Goal: Complete application form

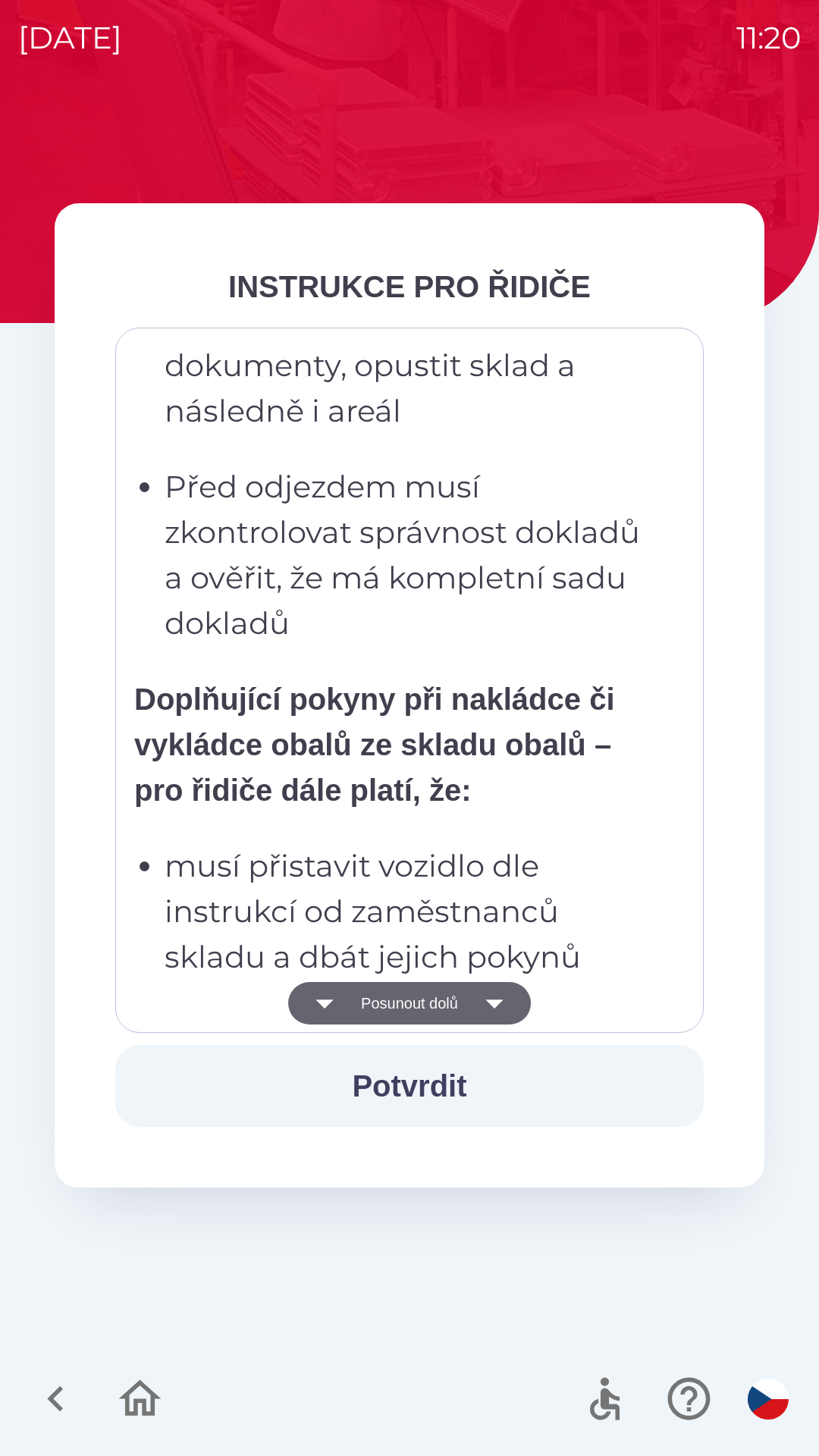
scroll to position [3134, 0]
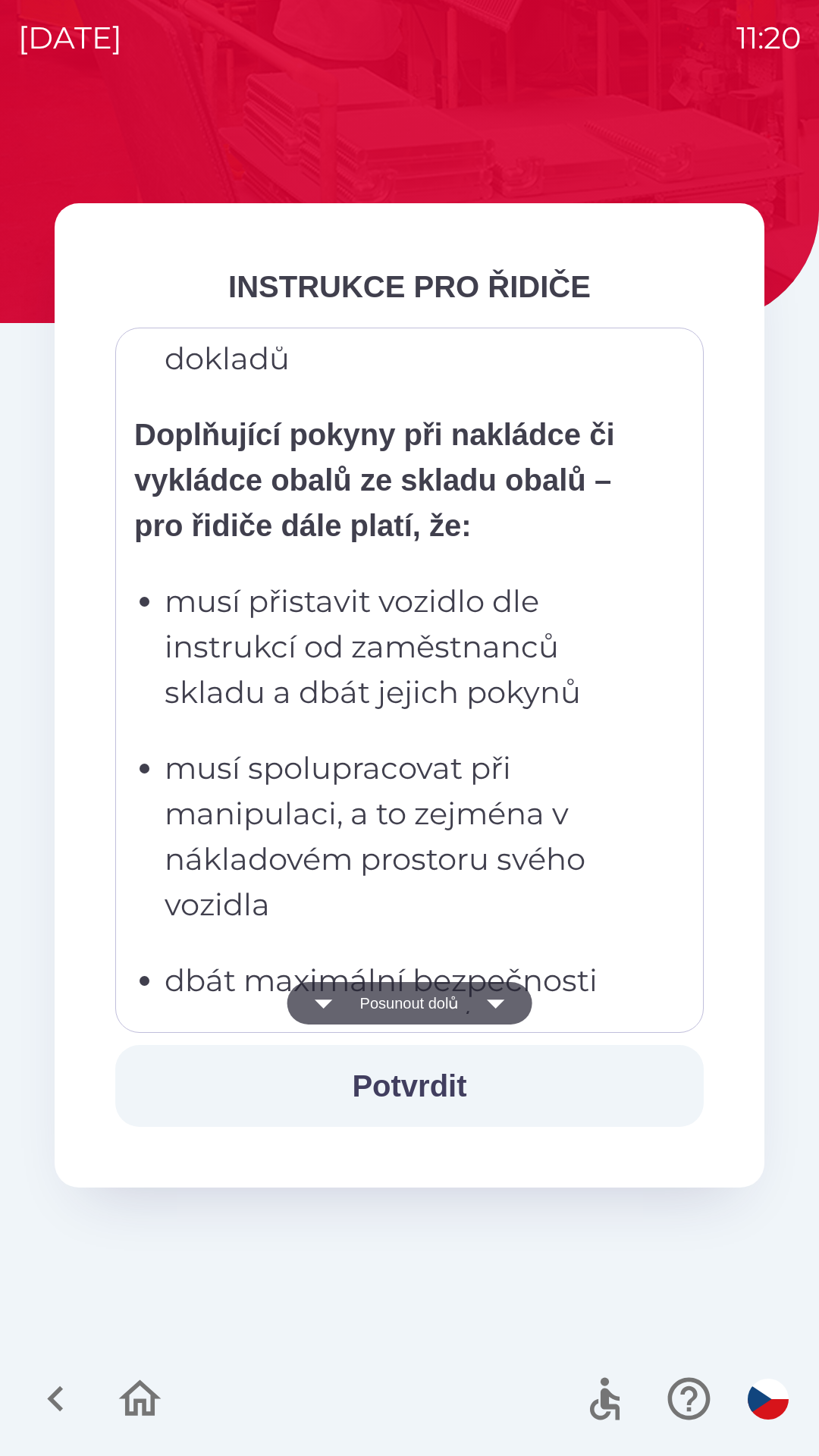
click at [396, 775] on p "musí spolupracovat při manipulaci, a to zejména v nákladovém prostoru svého voz…" at bounding box center [414, 836] width 499 height 182
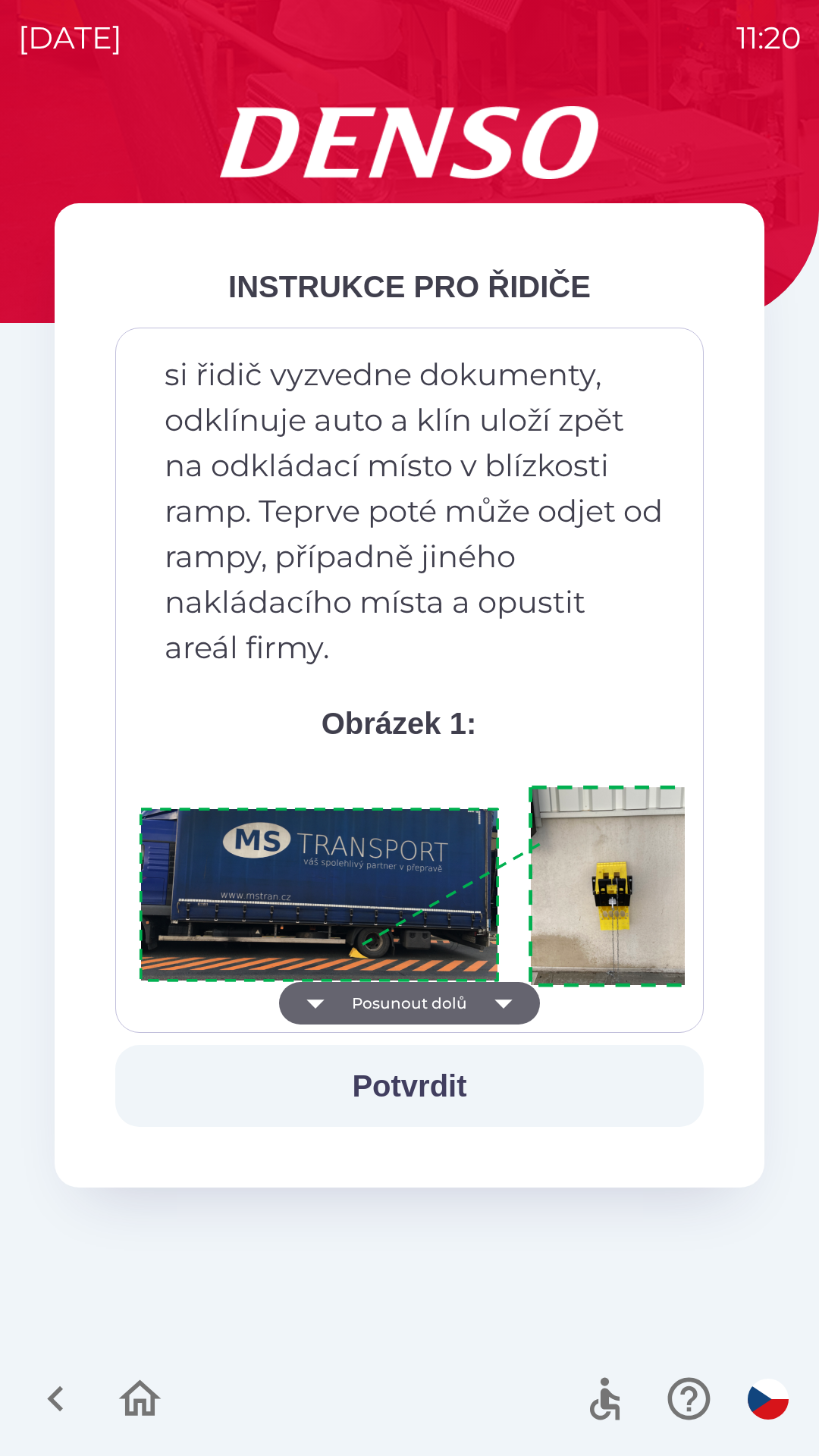
scroll to position [8521, 0]
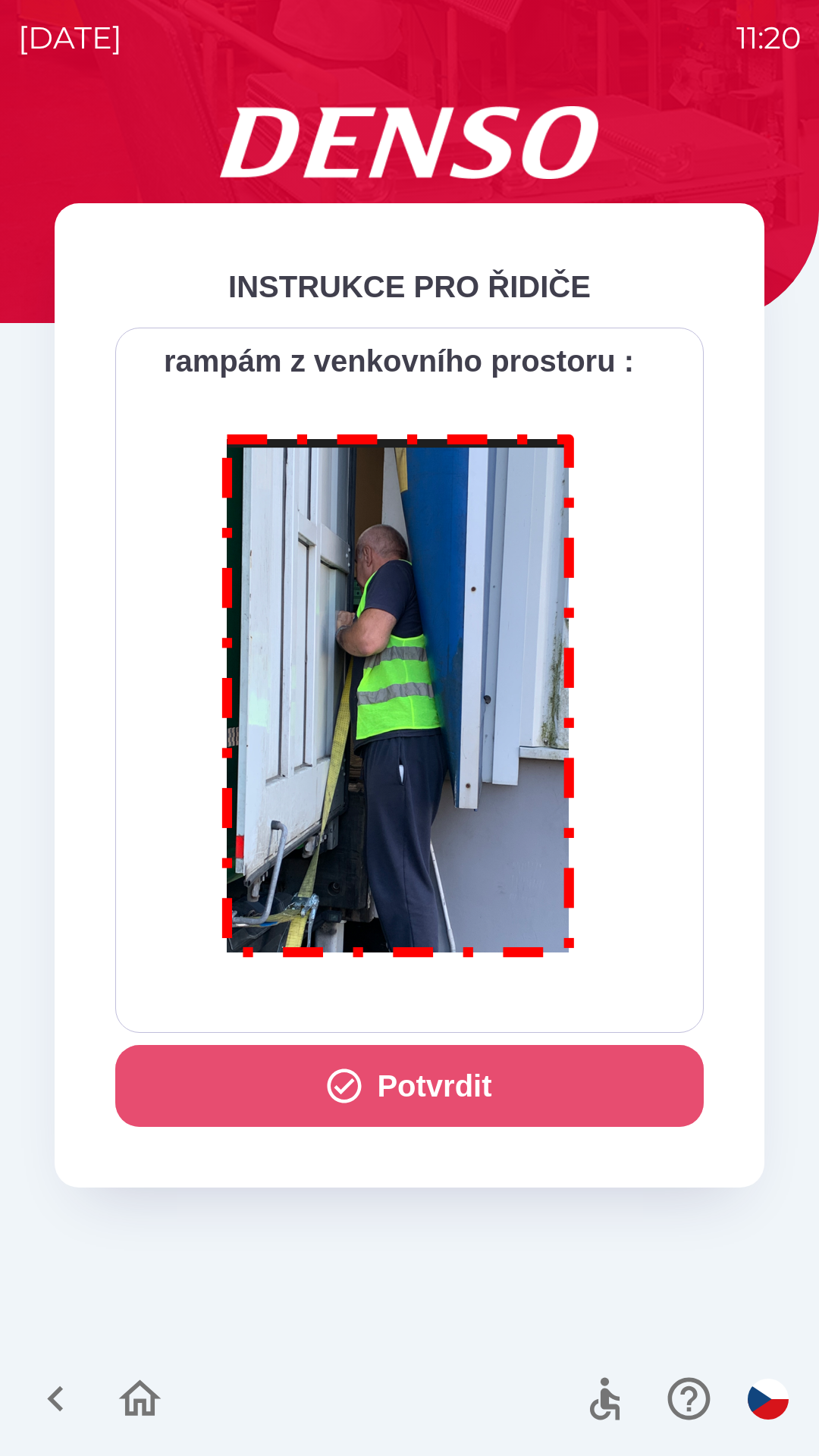
click at [382, 1088] on button "Potvrdit" at bounding box center [409, 1085] width 588 height 82
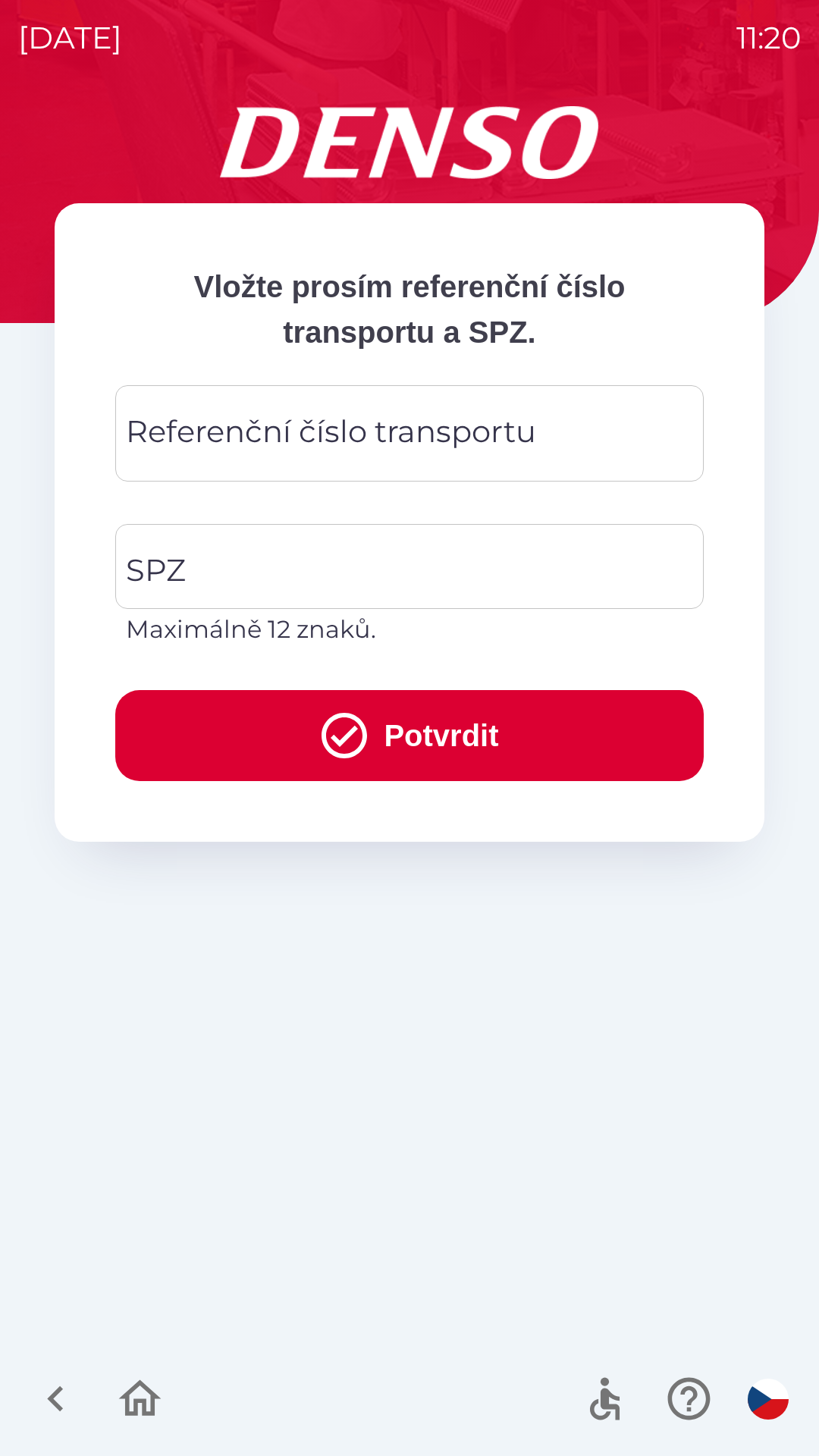
click at [330, 442] on div "Referenční číslo transportu Referenční číslo transportu" at bounding box center [409, 433] width 588 height 96
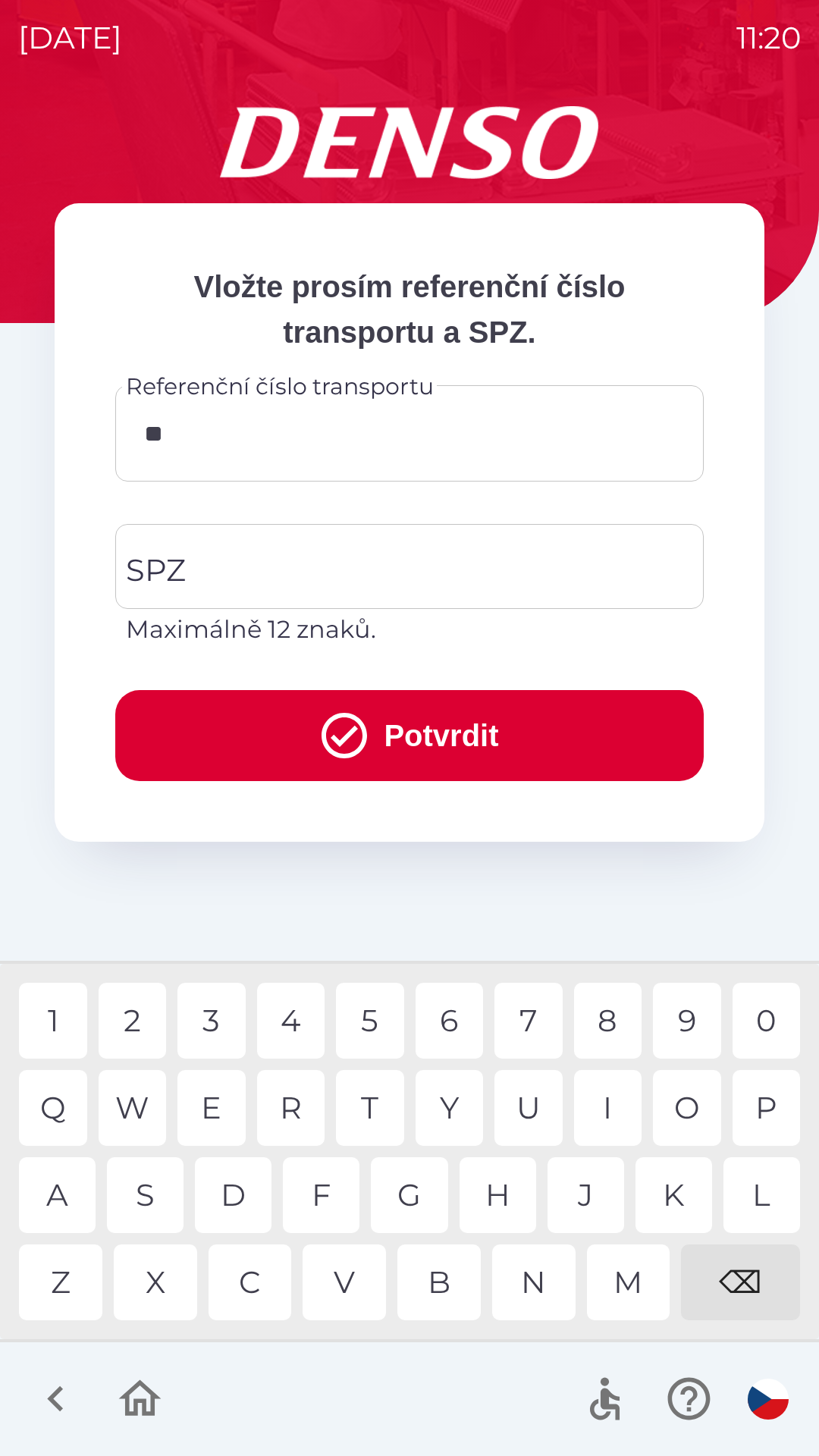
click at [284, 1008] on div "4" at bounding box center [291, 1020] width 68 height 76
click at [361, 1006] on div "5" at bounding box center [369, 1020] width 68 height 76
type input "******"
click at [304, 991] on div "4" at bounding box center [291, 1020] width 68 height 76
click at [287, 569] on input "SPZ" at bounding box center [398, 566] width 552 height 71
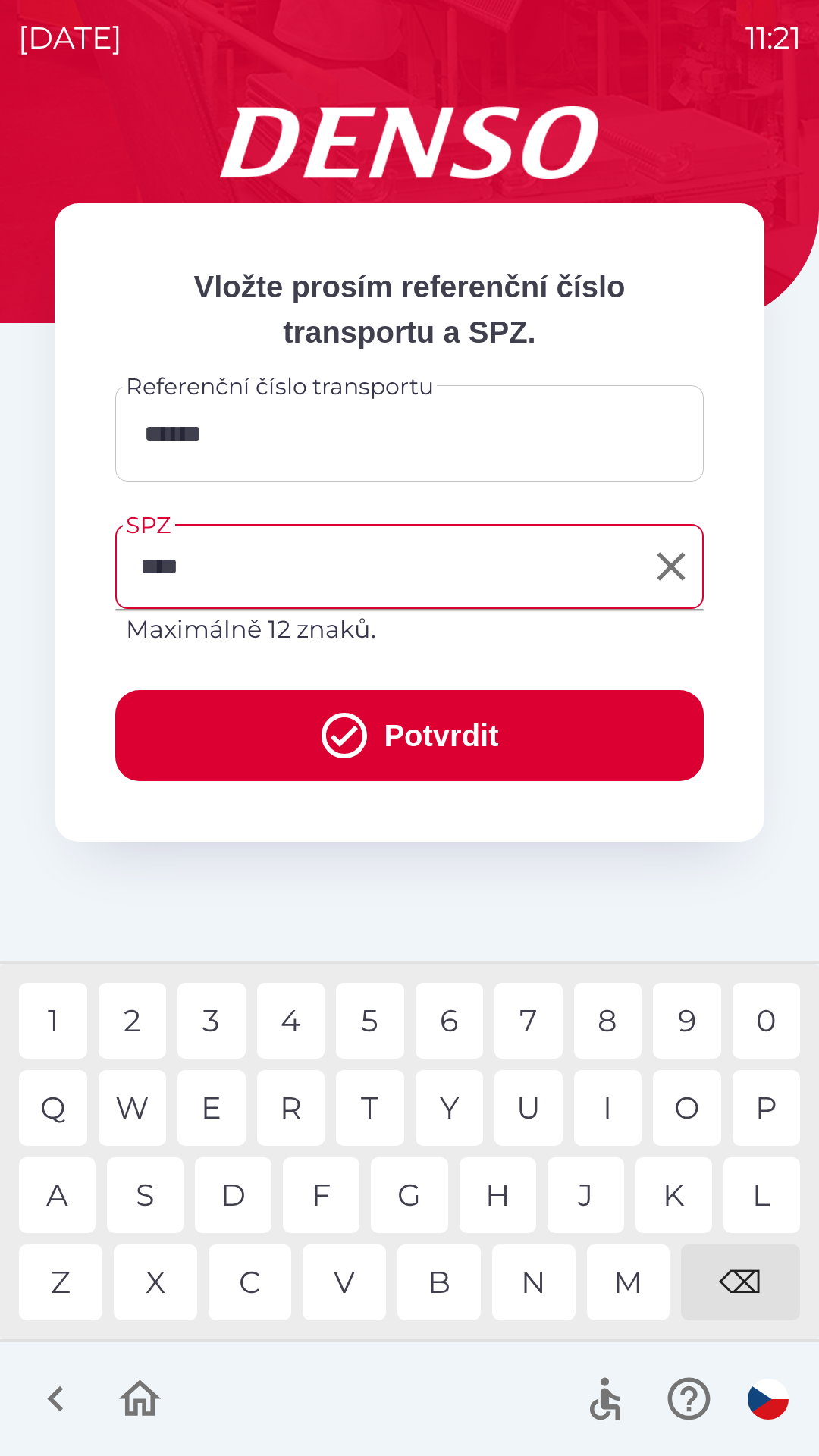
click at [749, 1010] on div "0" at bounding box center [766, 1020] width 68 height 76
click at [71, 1013] on div "1" at bounding box center [53, 1020] width 68 height 76
type input "*******"
click at [619, 1012] on div "8" at bounding box center [607, 1020] width 68 height 76
click at [483, 757] on button "Potvrdit" at bounding box center [409, 735] width 588 height 91
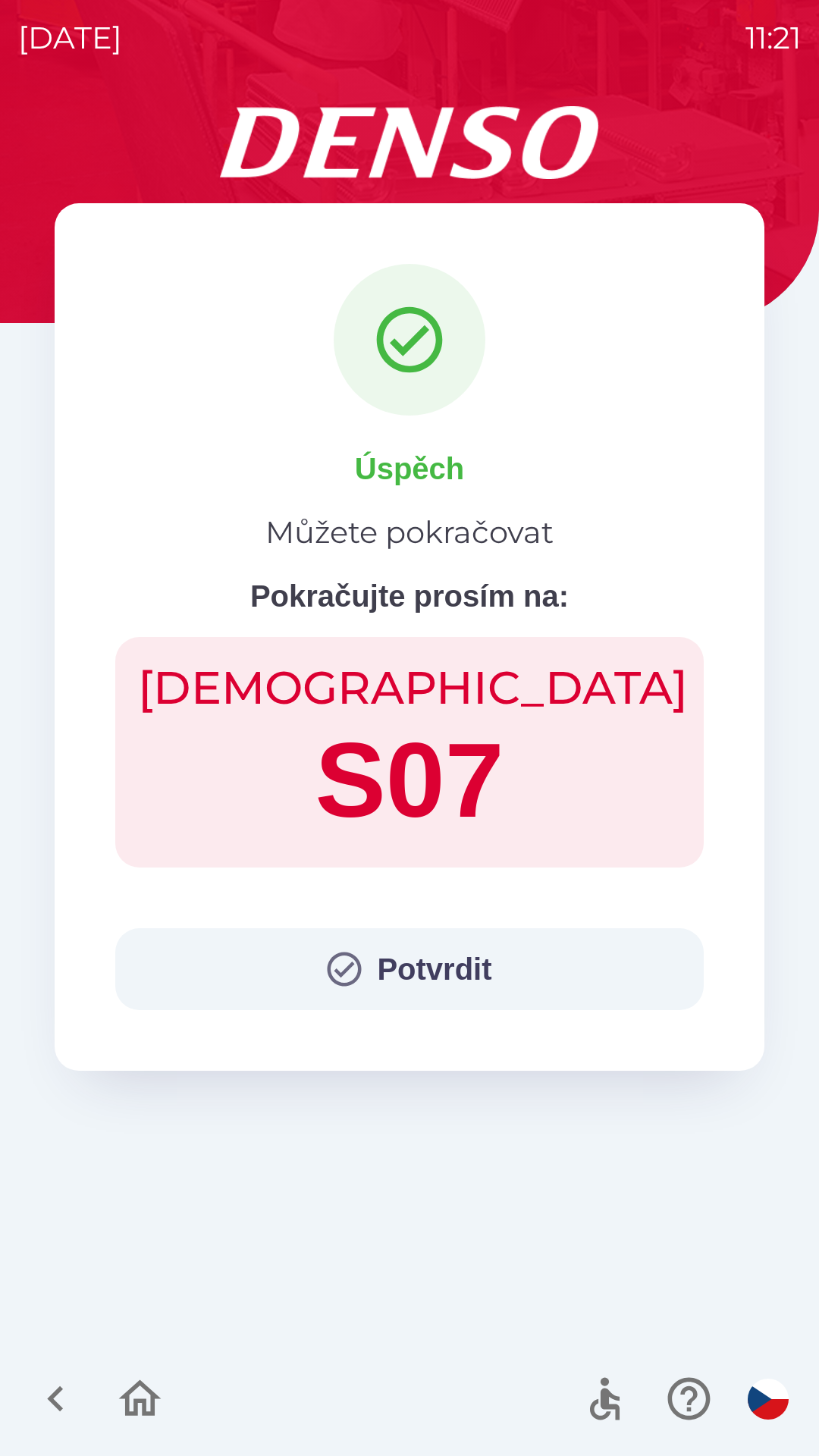
click at [439, 975] on button "Potvrdit" at bounding box center [409, 968] width 588 height 82
